Goal: Task Accomplishment & Management: Manage account settings

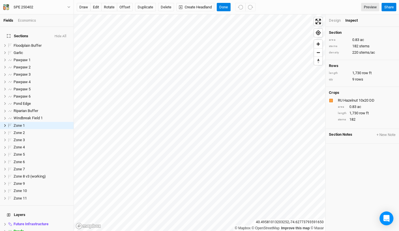
click at [329, 16] on div "Design Inspect" at bounding box center [363, 20] width 74 height 12
click at [331, 19] on div "Design" at bounding box center [335, 20] width 12 height 5
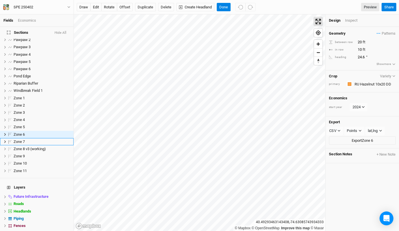
scroll to position [35, 0]
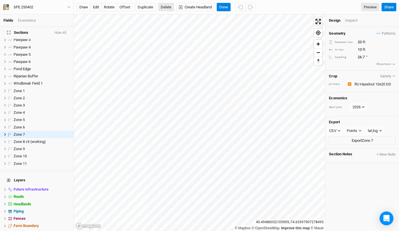
click at [164, 8] on button "Delete" at bounding box center [166, 7] width 16 height 9
click at [176, 9] on button "Confirm" at bounding box center [171, 7] width 18 height 9
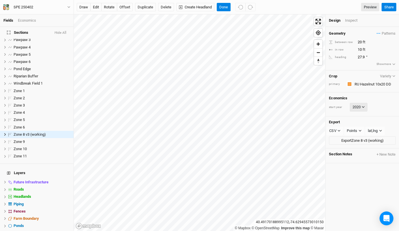
click at [362, 105] on icon at bounding box center [363, 106] width 3 height 3
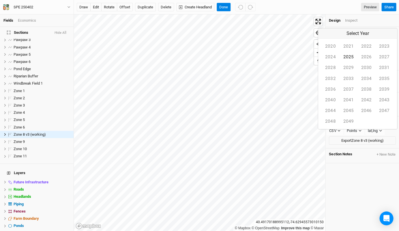
click at [339, 62] on button "2025" at bounding box center [348, 57] width 18 height 11
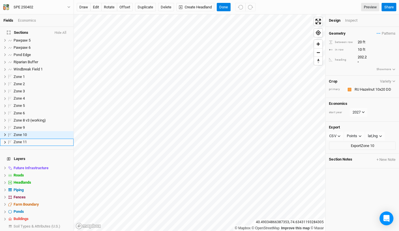
scroll to position [56, 0]
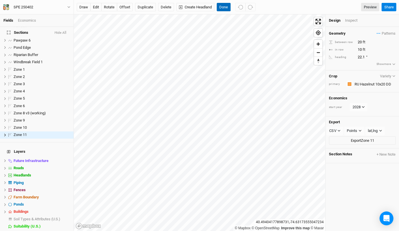
click at [223, 7] on button "Done" at bounding box center [224, 7] width 14 height 9
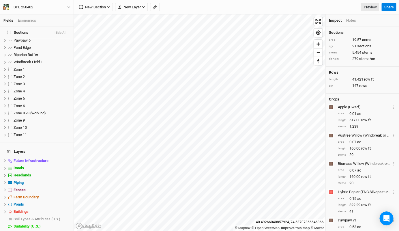
click at [33, 18] on div "Economics" at bounding box center [27, 20] width 18 height 5
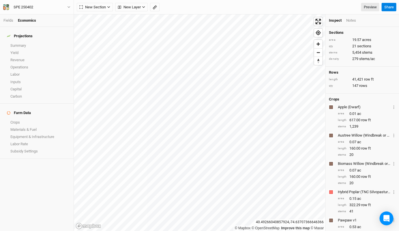
scroll to position [0, 0]
click at [28, 64] on link "Operations" at bounding box center [37, 67] width 74 height 7
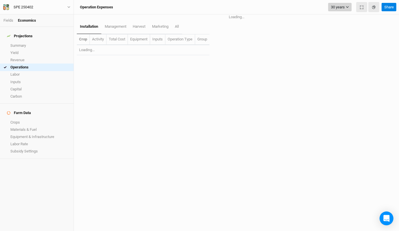
click at [349, 6] on icon "button" at bounding box center [347, 6] width 3 height 3
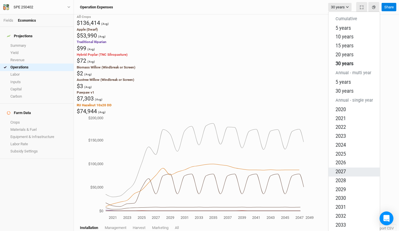
click at [348, 167] on button "2027" at bounding box center [353, 171] width 51 height 9
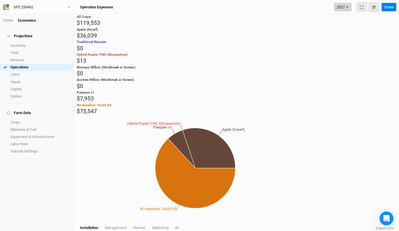
click at [351, 8] on button "2027" at bounding box center [343, 7] width 18 height 9
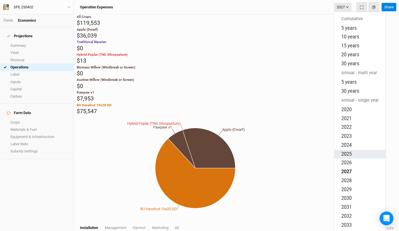
click at [353, 150] on button "2025" at bounding box center [359, 154] width 51 height 9
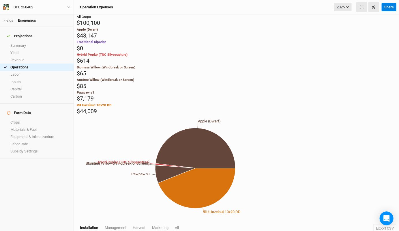
scroll to position [37, 0]
click at [396, 109] on div at bounding box center [396, 109] width 0 height 0
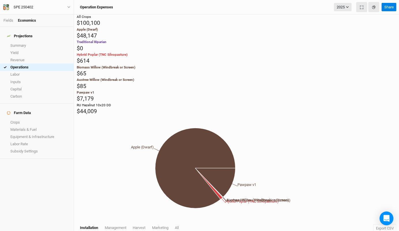
click at [396, 109] on div at bounding box center [396, 109] width 0 height 0
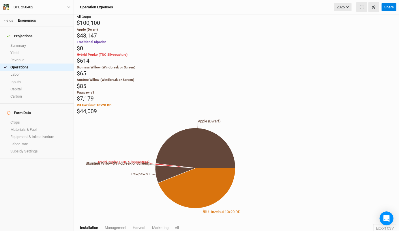
click at [152, 98] on div "Pawpaw v1 $7,179" at bounding box center [237, 96] width 320 height 13
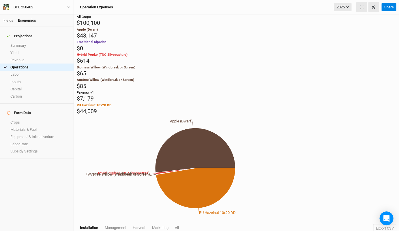
click at [396, 84] on div at bounding box center [396, 84] width 0 height 0
click at [150, 65] on div "Biomass Willow (Windbreak or Screen) $65" at bounding box center [237, 71] width 320 height 13
click at [150, 52] on div "Hybrid Poplar (TNC Silvopasture) $614" at bounding box center [237, 58] width 320 height 13
click at [151, 48] on div "Traditional Riparian $0" at bounding box center [237, 46] width 320 height 13
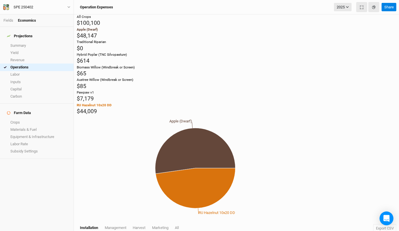
click at [396, 33] on div at bounding box center [396, 33] width 0 height 0
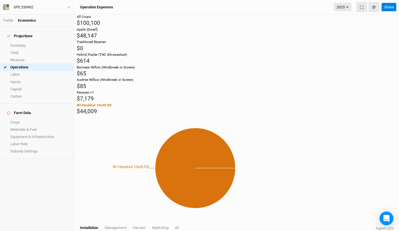
scroll to position [0, 0]
click at [236, 128] on icon at bounding box center [195, 168] width 80 height 80
click at [379, 224] on button "Export CSV" at bounding box center [384, 228] width 23 height 9
click at [199, 115] on icon "RU Hazelnut 10x20 DD" at bounding box center [195, 168] width 237 height 106
click at [179, 225] on span "All" at bounding box center [177, 227] width 4 height 4
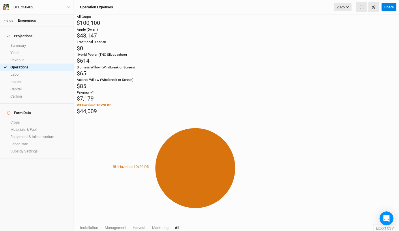
scroll to position [371, 0]
click at [21, 5] on div "SPE 250402" at bounding box center [24, 7] width 20 height 6
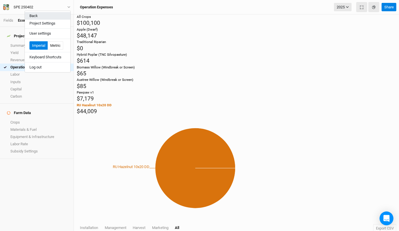
click at [29, 16] on button "Back" at bounding box center [48, 16] width 46 height 8
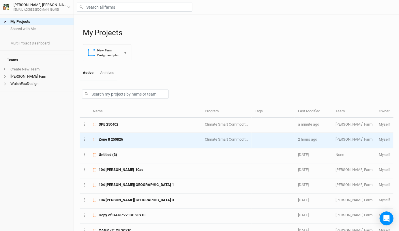
click at [109, 140] on span "Zone 8 250826" at bounding box center [111, 139] width 24 height 5
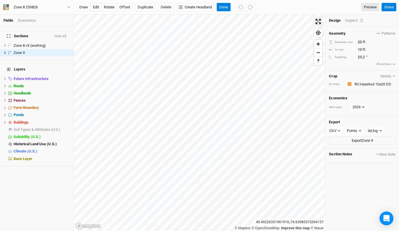
click at [353, 21] on div "Inspect" at bounding box center [355, 20] width 20 height 5
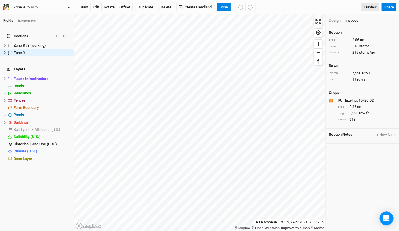
click at [35, 8] on div "Zone 8 250826" at bounding box center [26, 7] width 24 height 6
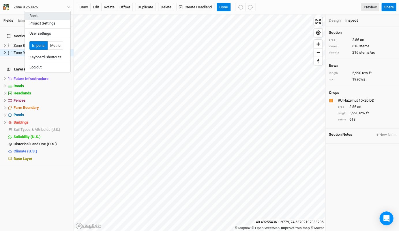
click at [49, 16] on button "Back" at bounding box center [48, 16] width 46 height 8
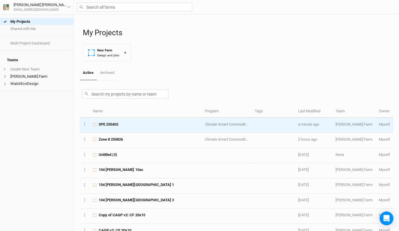
click at [189, 129] on td "SPE 250402" at bounding box center [146, 125] width 112 height 15
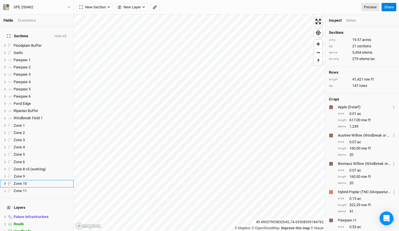
scroll to position [49, 0]
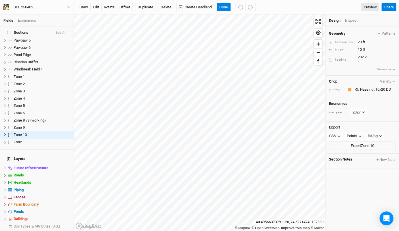
click at [351, 18] on div "Inspect" at bounding box center [355, 20] width 20 height 5
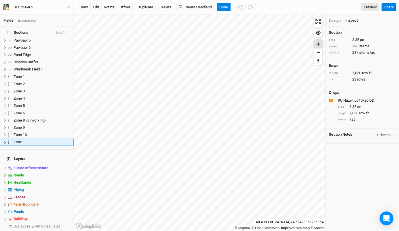
scroll to position [56, 0]
